Goal: Task Accomplishment & Management: Manage account settings

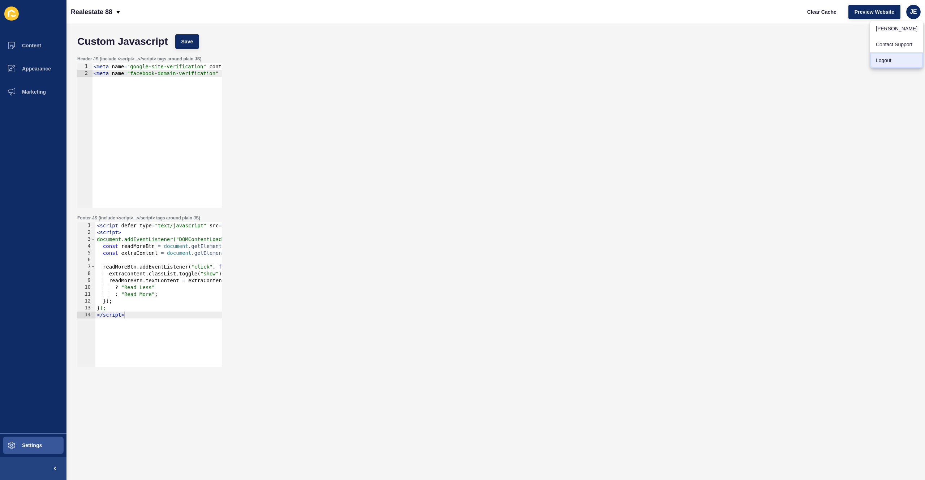
click at [890, 57] on link "Logout" at bounding box center [896, 60] width 53 height 16
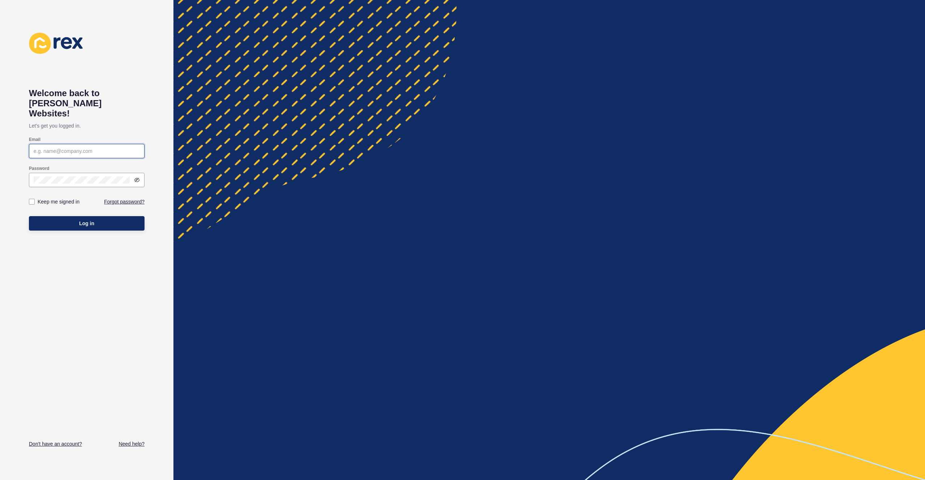
type input "[EMAIL_ADDRESS][PERSON_NAME][DOMAIN_NAME]"
click at [95, 219] on button "Log in" at bounding box center [87, 223] width 116 height 14
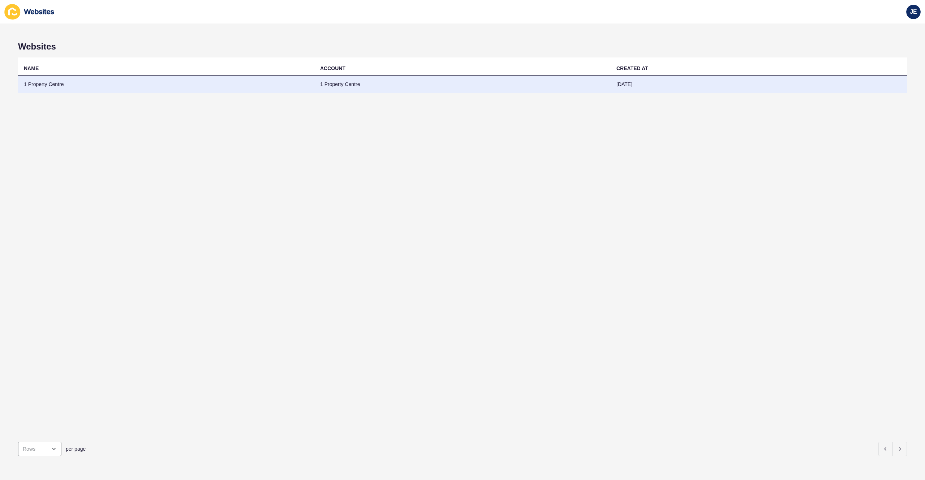
click at [186, 87] on td "1 Property Centre" at bounding box center [166, 85] width 296 height 18
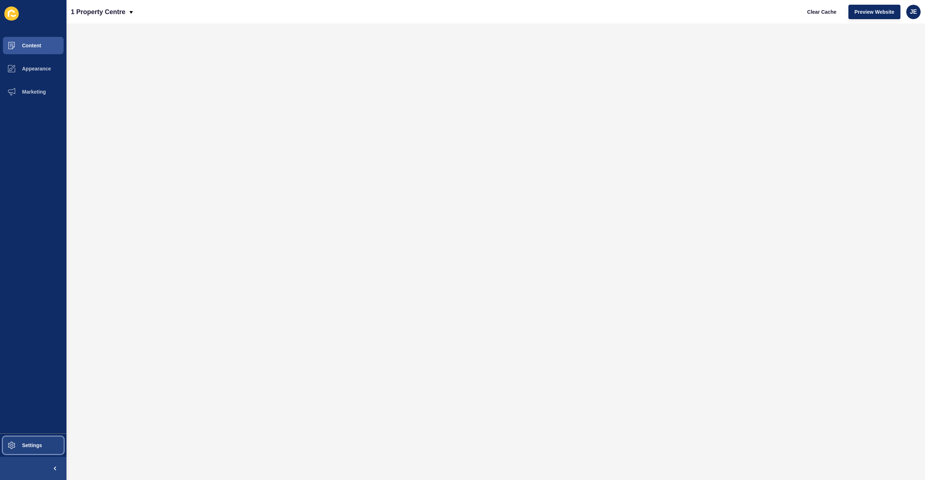
click at [47, 445] on button "Settings" at bounding box center [33, 445] width 66 height 23
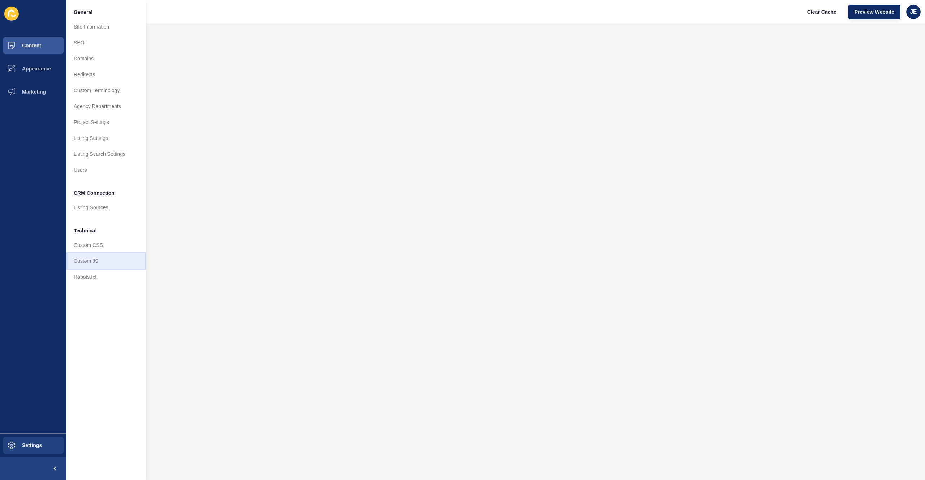
click at [91, 256] on link "Custom JS" at bounding box center [105, 261] width 79 height 16
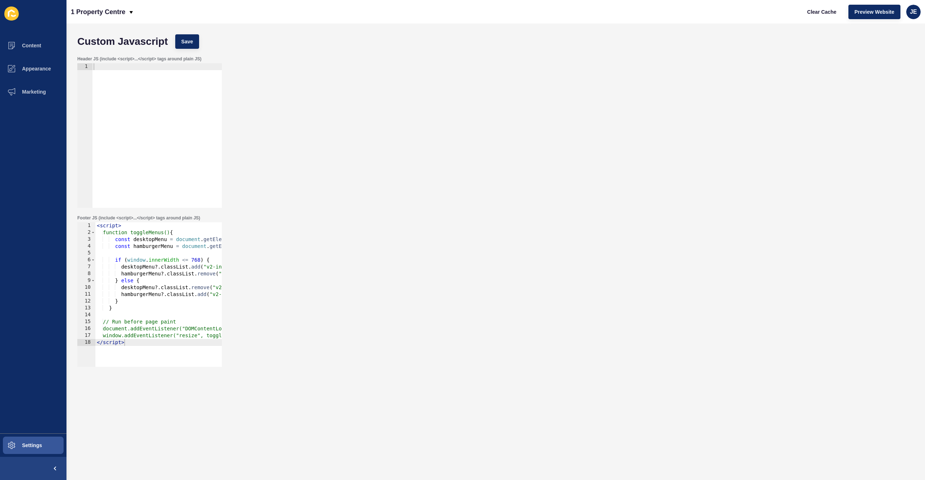
type textarea "</script>"
click at [143, 348] on div "< script > function toggleMenus() { const desktopMenu = document . getElementBy…" at bounding box center [202, 298] width 215 height 153
click at [101, 225] on div "< script > function toggleMenus() { const desktopMenu = document . getElementBy…" at bounding box center [202, 298] width 215 height 153
click at [98, 227] on div "< script > function toggleMenus() { const desktopMenu = document . getElementBy…" at bounding box center [202, 298] width 215 height 153
type textarea "<script>"
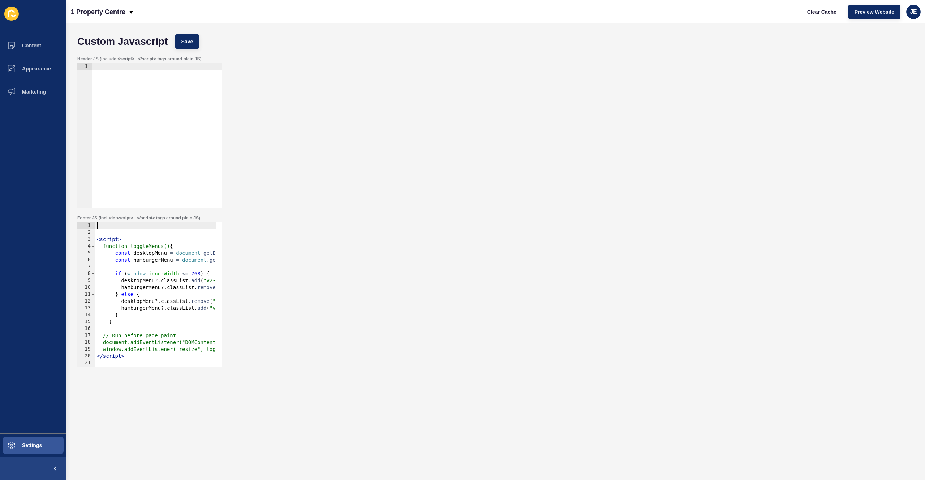
paste textarea
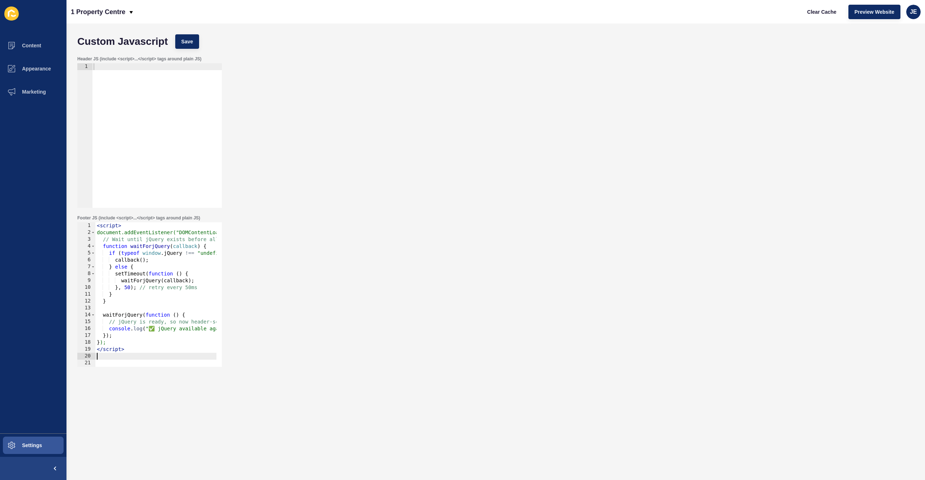
click at [199, 47] on div "Custom Javascript Save" at bounding box center [496, 42] width 844 height 22
click at [194, 43] on button "Save" at bounding box center [187, 41] width 24 height 14
click at [818, 11] on span "Clear Cache" at bounding box center [821, 11] width 29 height 7
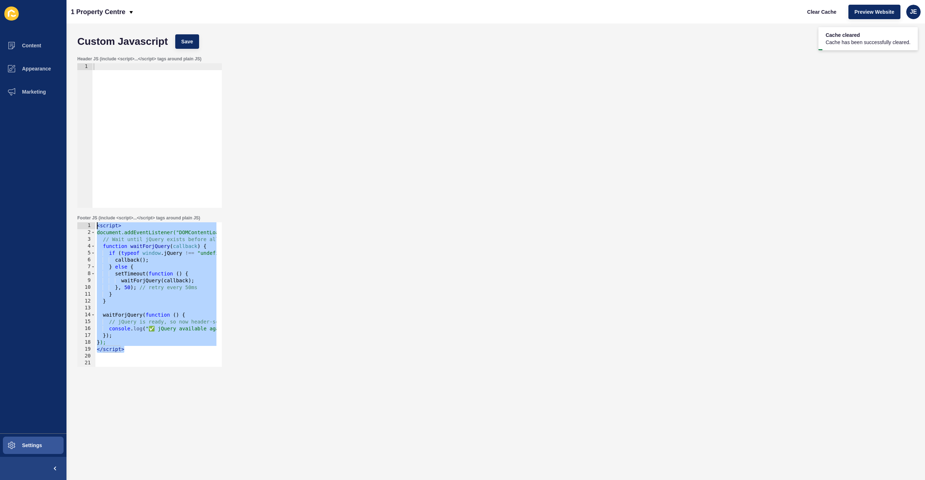
drag, startPoint x: 129, startPoint y: 351, endPoint x: 53, endPoint y: 178, distance: 189.4
click at [53, 178] on div "Content Appearance Marketing Settings 1 Property Centre Clear Cache Preview Web…" at bounding box center [462, 240] width 925 height 480
type textarea "<script> document.addEventListener("DOMContentLoaded", function () {"
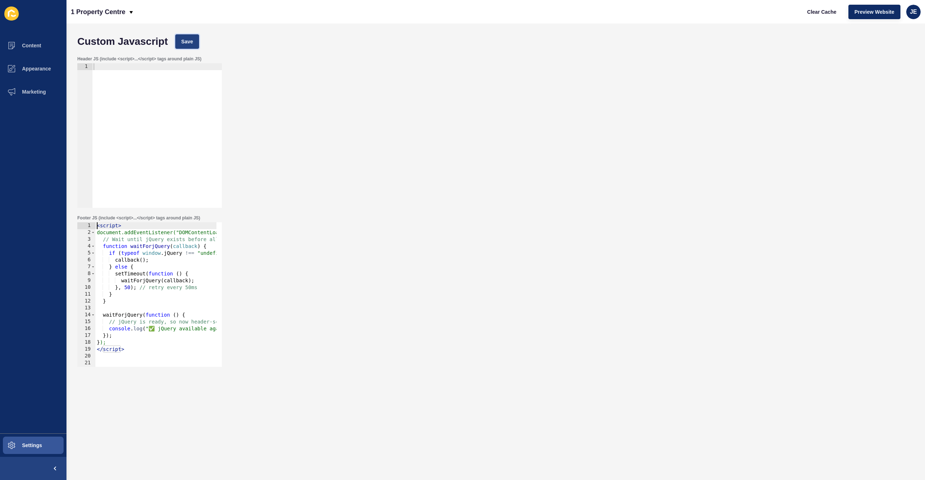
click at [191, 48] on button "Save" at bounding box center [187, 41] width 24 height 14
type textarea "waitForjQuery(callback);"
click at [152, 283] on div "< script > document.addEventListener("DOMContentLoaded", function () { // Wait …" at bounding box center [205, 298] width 221 height 153
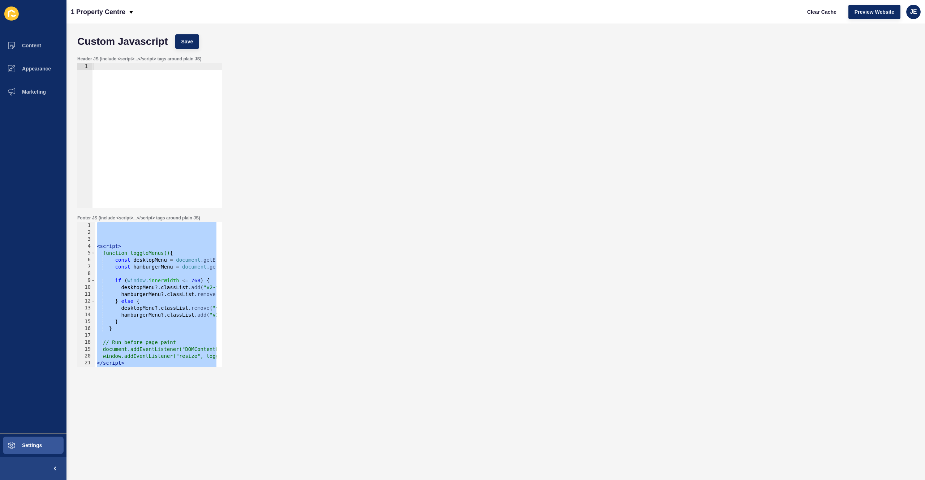
click at [154, 237] on div "< script > function toggleMenus() { const desktopMenu = document . getElementBy…" at bounding box center [202, 298] width 215 height 153
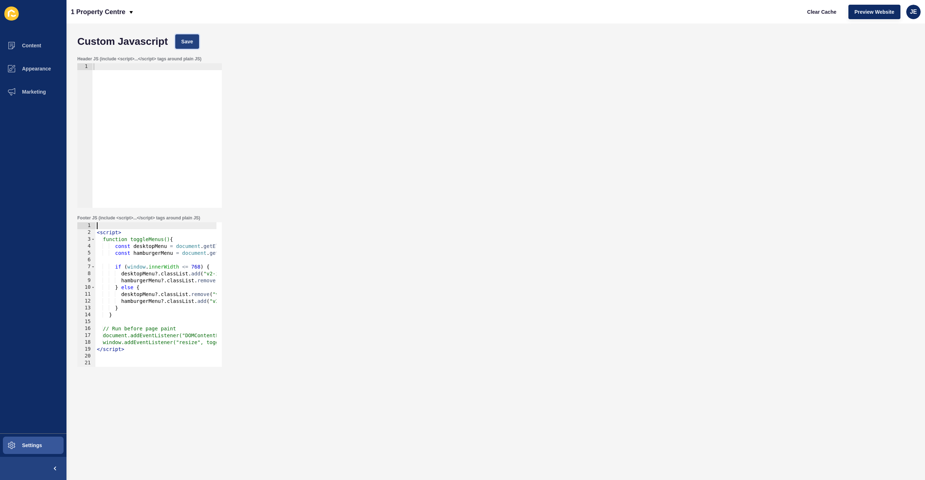
click at [195, 44] on button "Save" at bounding box center [187, 41] width 24 height 14
click at [819, 13] on span "Clear Cache" at bounding box center [821, 11] width 29 height 7
type textarea "const desktopMenu = document.getElementById("desktop-menu");"
click at [161, 246] on div "< script > function toggleMenus() { const desktopMenu = document . getElementBy…" at bounding box center [202, 298] width 215 height 153
click at [102, 227] on div "< script > function toggleMenus() { const desktopMenu = document . getElementBy…" at bounding box center [202, 298] width 215 height 153
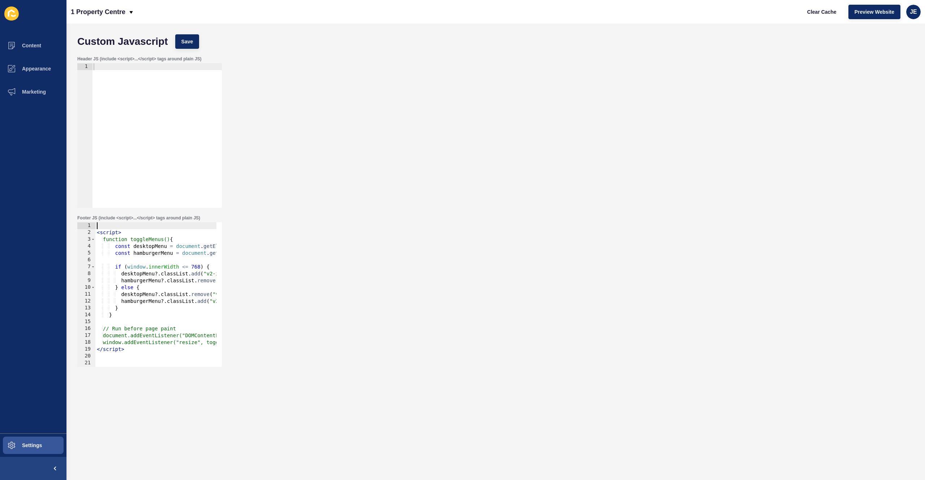
paste textarea "</script>"
type textarea "</script>"
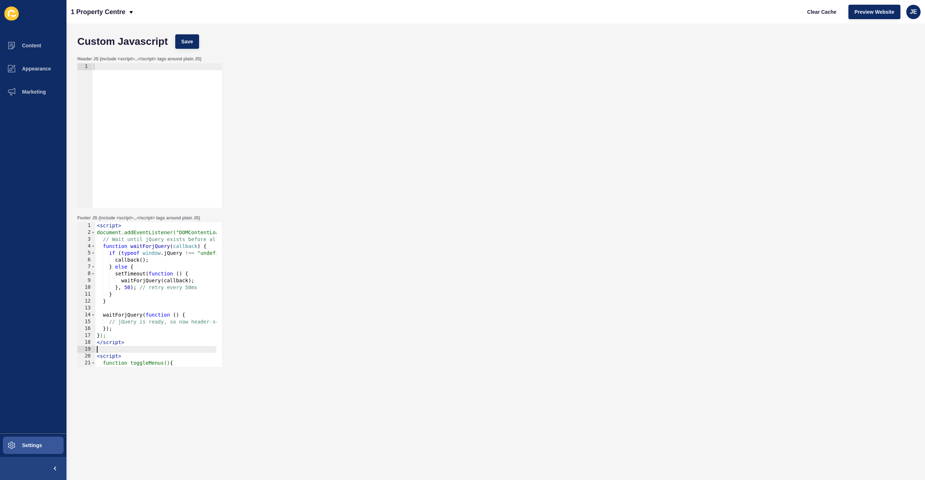
click at [166, 324] on div "< script > document.addEventListener("DOMContentLoaded", function () { // Wait …" at bounding box center [205, 298] width 221 height 153
drag, startPoint x: 142, startPoint y: 288, endPoint x: 205, endPoint y: 288, distance: 63.2
click at [205, 288] on div "< script > document.addEventListener("DOMContentLoaded", function () { // Wait …" at bounding box center [205, 298] width 221 height 153
drag, startPoint x: 113, startPoint y: 238, endPoint x: 132, endPoint y: 244, distance: 19.7
click at [126, 241] on div "< script > document.addEventListener("DOMContentLoaded", function () { // Wait …" at bounding box center [205, 298] width 221 height 153
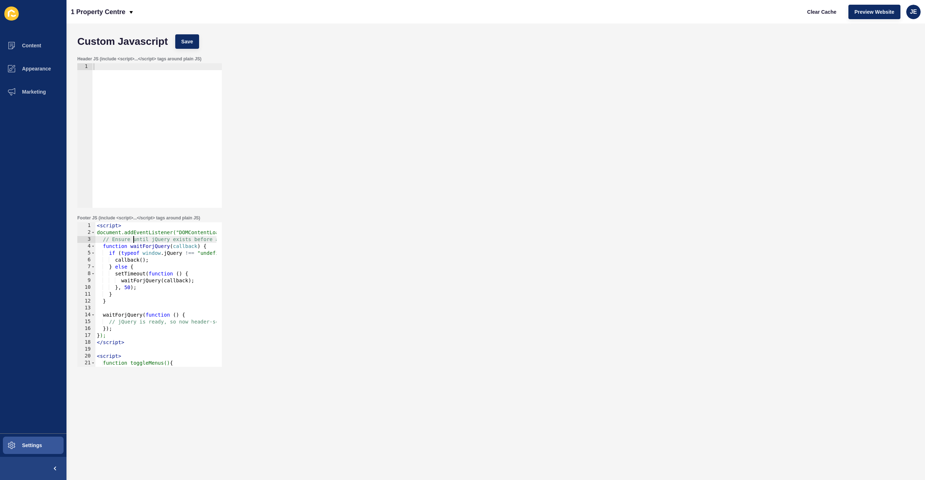
scroll to position [0, 3]
click at [190, 239] on div "< script > document.addEventListener("DOMContentLoaded", function () { // Ensur…" at bounding box center [205, 298] width 221 height 153
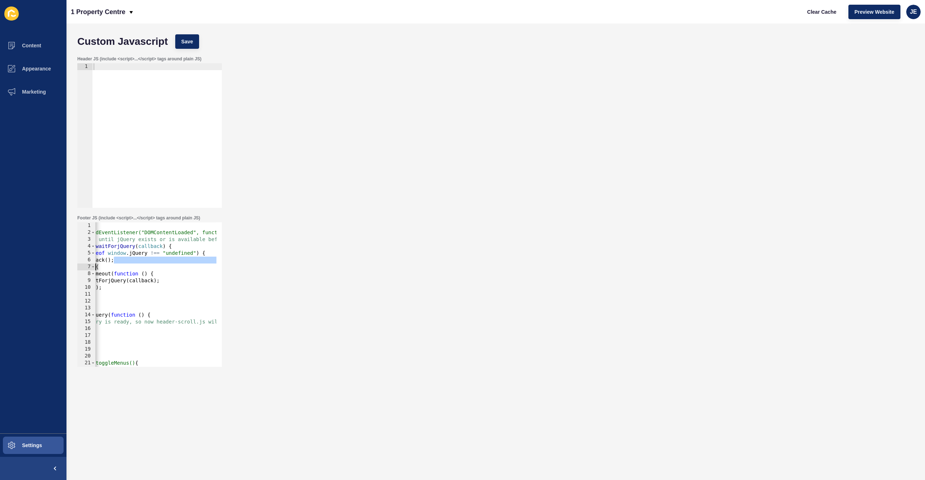
scroll to position [0, 0]
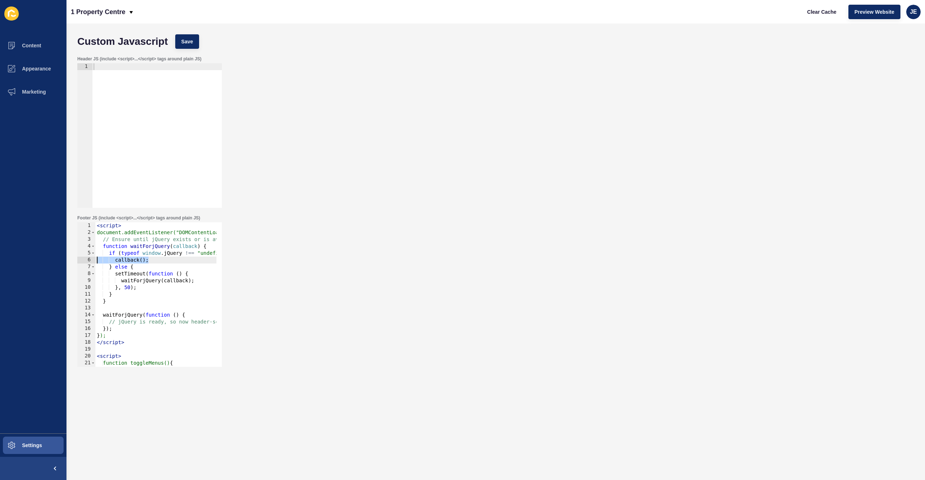
drag, startPoint x: 180, startPoint y: 263, endPoint x: 130, endPoint y: 295, distance: 59.3
click at [37, 261] on div "Content Appearance Marketing Settings 1 Property Centre Clear Cache Preview Web…" at bounding box center [462, 240] width 925 height 480
type textarea "callback();"
click at [144, 306] on div "< script > document.addEventListener("DOMContentLoaded", function () { // Ensur…" at bounding box center [224, 298] width 258 height 153
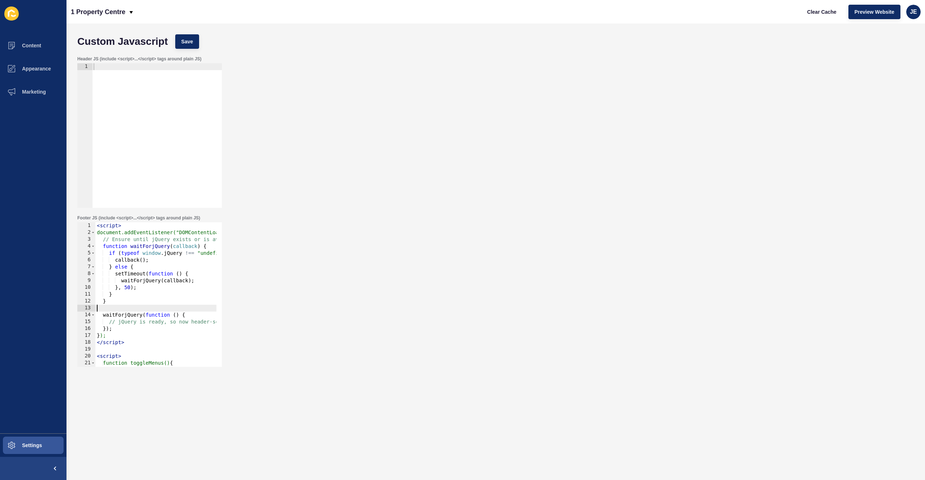
scroll to position [0, 0]
click at [132, 328] on div "< script > document.addEventListener("DOMContentLoaded", function () { // Ensur…" at bounding box center [224, 298] width 258 height 153
type textarea "});"
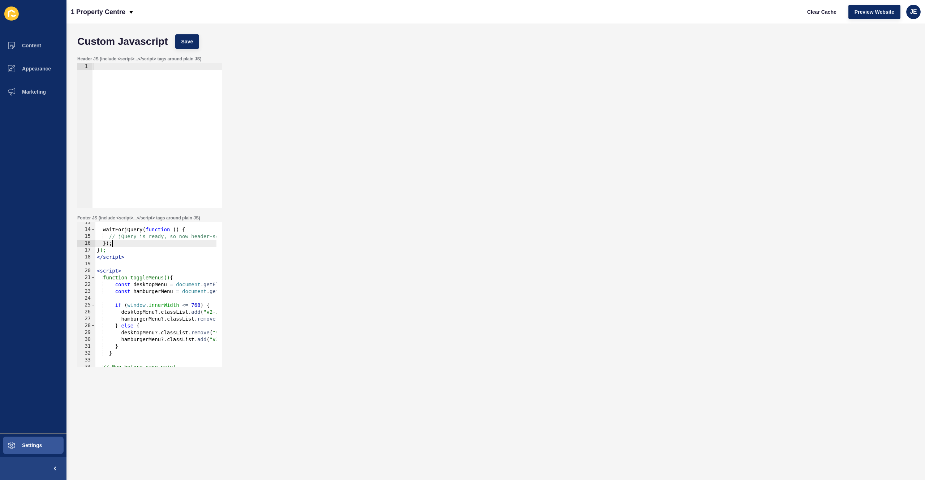
scroll to position [42, 0]
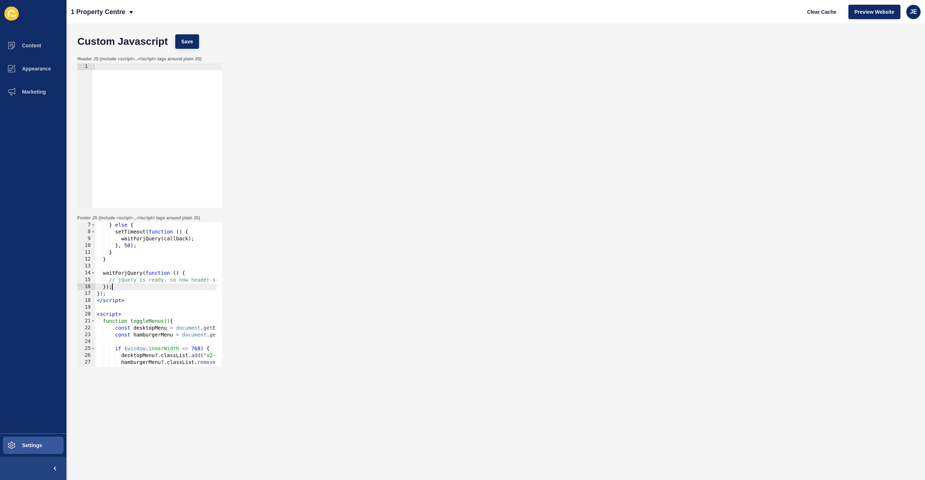
click at [112, 309] on div "} else { setTimeout ( function ( ) { waitForjQuery ( callback ) ; } , 50 ) ; } …" at bounding box center [224, 297] width 258 height 153
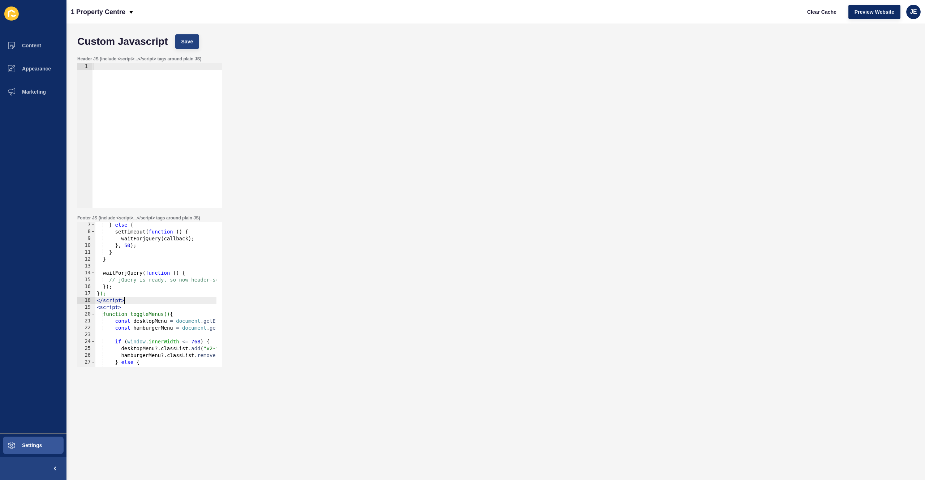
type textarea "</script>"
click at [194, 43] on button "Save" at bounding box center [187, 41] width 24 height 14
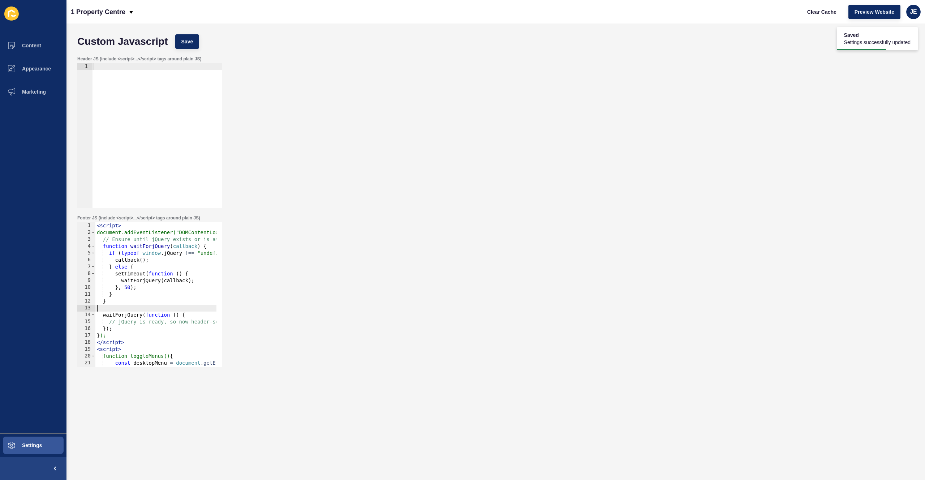
click at [130, 306] on div "< script > document.addEventListener("DOMContentLoaded", function () { // Ensur…" at bounding box center [224, 298] width 258 height 153
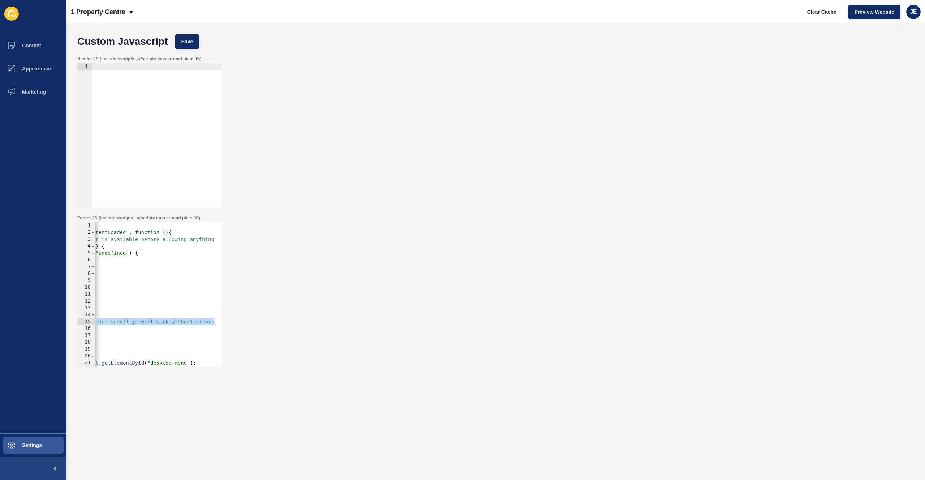
drag, startPoint x: 207, startPoint y: 326, endPoint x: 231, endPoint y: 321, distance: 24.3
click at [231, 321] on div "Footer JS (include <script>...</script> tags around plain JS) 1 2 3 4 5 6 7 8 9…" at bounding box center [496, 290] width 844 height 159
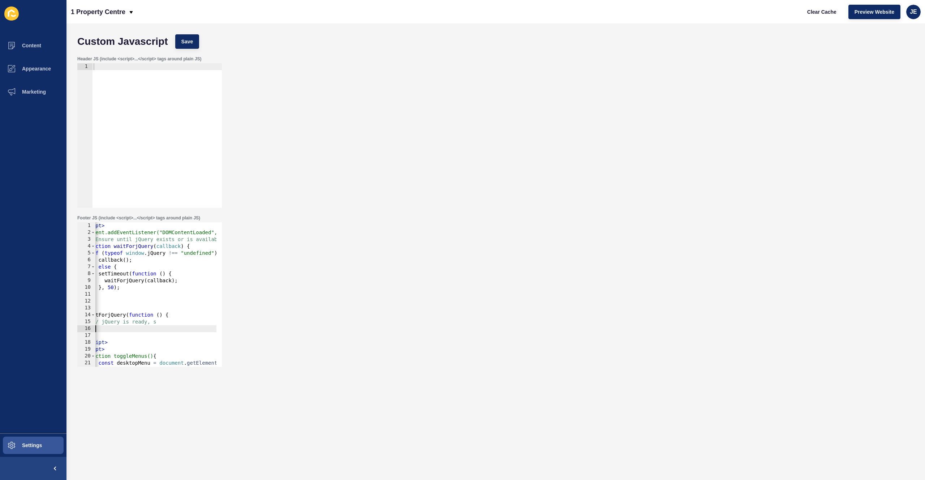
scroll to position [0, 0]
drag, startPoint x: 100, startPoint y: 330, endPoint x: 73, endPoint y: 327, distance: 27.2
click at [72, 328] on div "Custom Javascript Save Header JS (include <script>...</script> tags around plai…" at bounding box center [495, 251] width 858 height 456
click at [173, 323] on div "< script > document.addEventListener("DOMContentLoaded", function () { // Ensur…" at bounding box center [224, 298] width 258 height 153
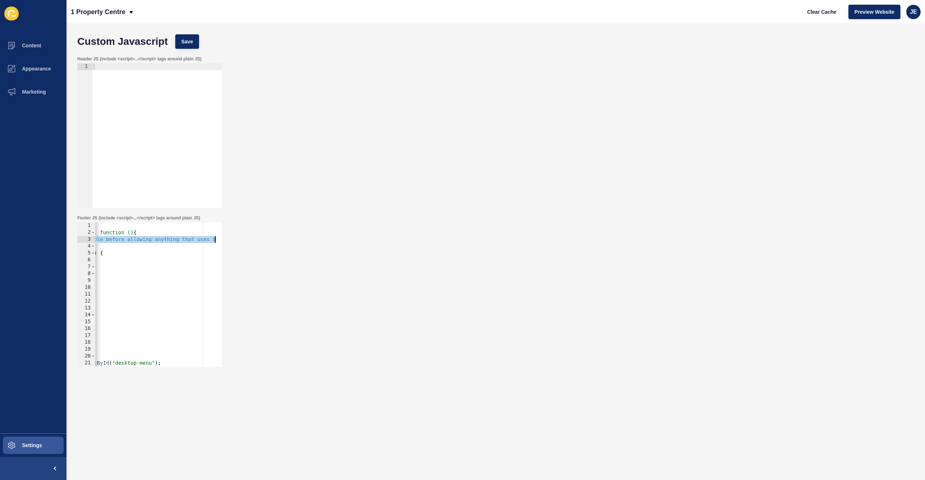
drag, startPoint x: 183, startPoint y: 242, endPoint x: 241, endPoint y: 240, distance: 58.2
click at [241, 240] on div "Footer JS (include <script>...</script> tags around plain JS) // jQuery is read…" at bounding box center [496, 290] width 844 height 159
click at [189, 44] on span "Save" at bounding box center [187, 41] width 12 height 7
click at [822, 14] on span "Clear Cache" at bounding box center [821, 11] width 29 height 7
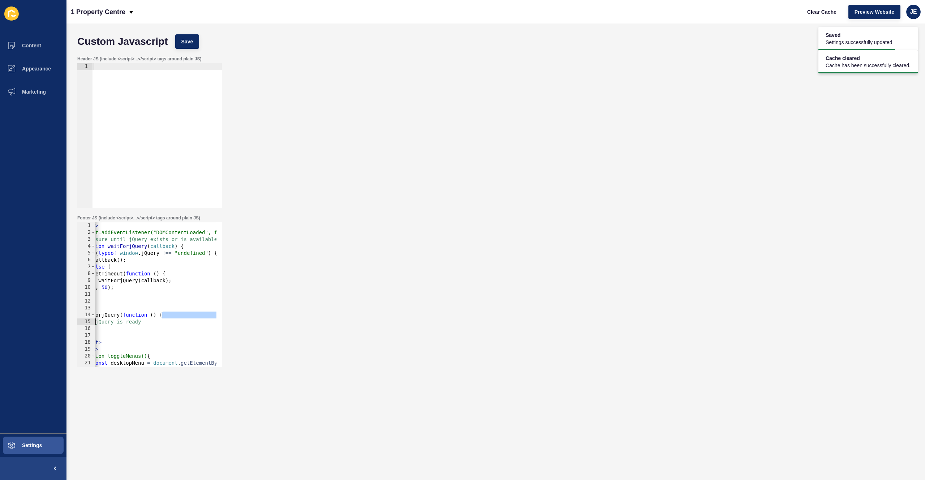
scroll to position [0, 0]
drag, startPoint x: 155, startPoint y: 318, endPoint x: 75, endPoint y: 319, distance: 80.2
click at [75, 319] on div "Footer JS (include <script>...</script> tags around plain JS) waitForjQuery(fun…" at bounding box center [496, 290] width 844 height 159
click at [112, 334] on div "< script > document.addEventListener("DOMContentLoaded", function () { // Ensur…" at bounding box center [224, 298] width 258 height 153
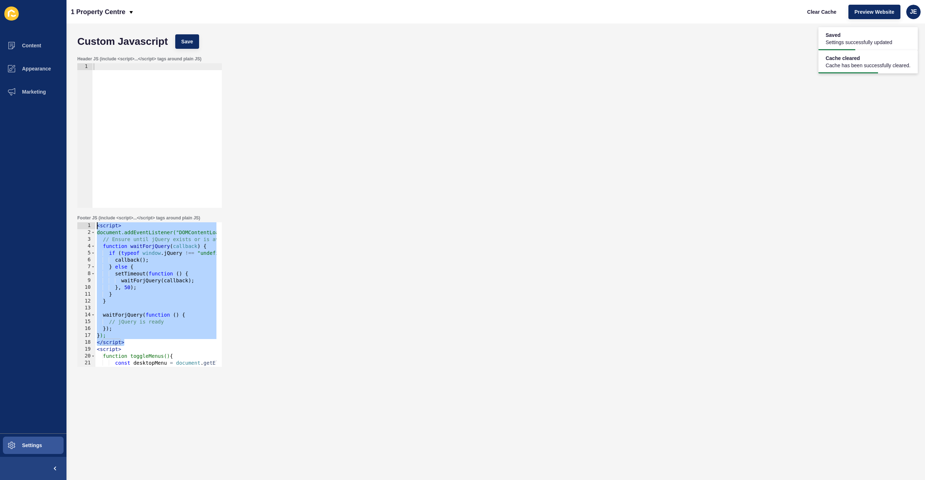
drag, startPoint x: 132, startPoint y: 344, endPoint x: 69, endPoint y: 212, distance: 145.3
click at [69, 212] on div "Custom Javascript Save Header JS (include <script>...</script> tags around plai…" at bounding box center [495, 251] width 858 height 456
click at [191, 34] on button "Save" at bounding box center [187, 41] width 24 height 14
click at [145, 245] on div "< script > document.addEventListener("DOMContentLoaded", function () { // Ensur…" at bounding box center [224, 298] width 258 height 153
type textarea "function waitForjQuery(callback) {"
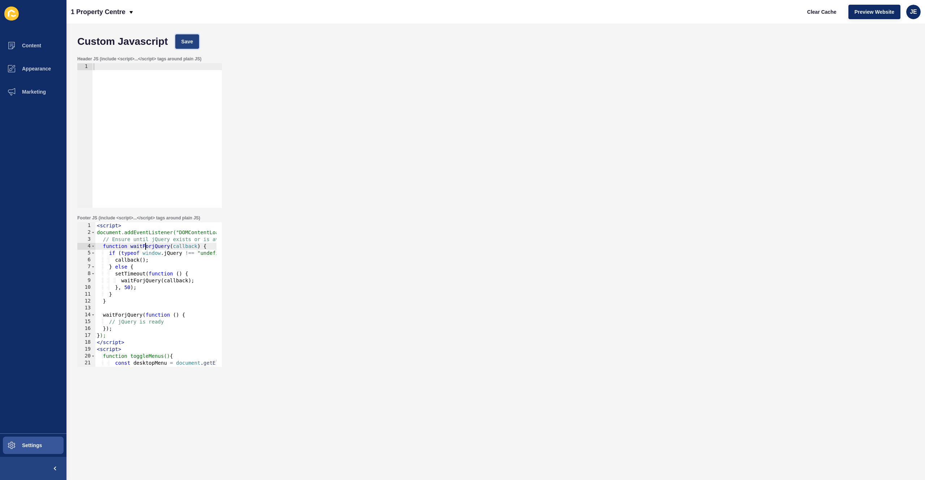
click at [187, 41] on span "Save" at bounding box center [187, 41] width 12 height 7
click at [810, 12] on span "Clear Cache" at bounding box center [821, 11] width 29 height 7
